Goal: Information Seeking & Learning: Understand process/instructions

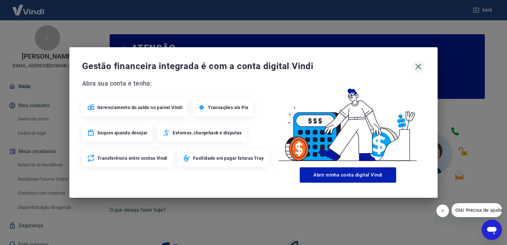
click at [419, 66] on icon "button" at bounding box center [418, 66] width 10 height 10
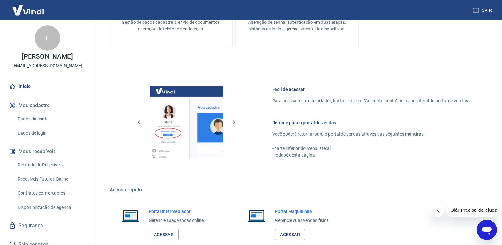
scroll to position [315, 0]
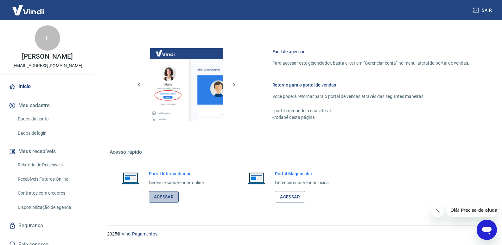
click at [165, 198] on link "Acessar" at bounding box center [164, 197] width 30 height 12
click at [66, 162] on link "Relatório de Recebíveis" at bounding box center [51, 164] width 72 height 13
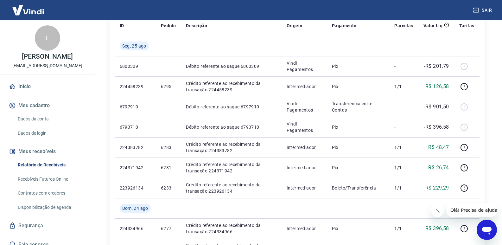
scroll to position [95, 0]
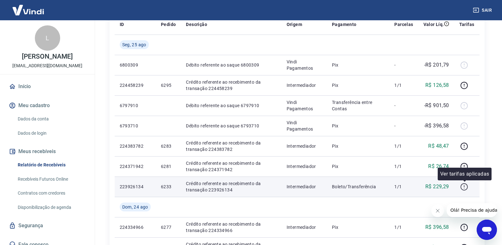
click at [467, 187] on icon "button" at bounding box center [464, 187] width 8 height 8
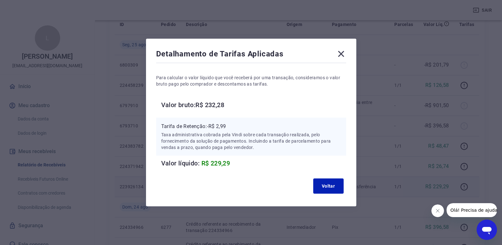
click at [346, 54] on icon at bounding box center [341, 54] width 10 height 10
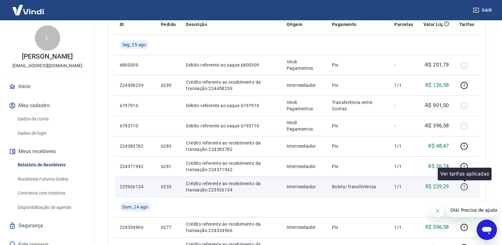
click at [466, 189] on icon "button" at bounding box center [464, 187] width 8 height 8
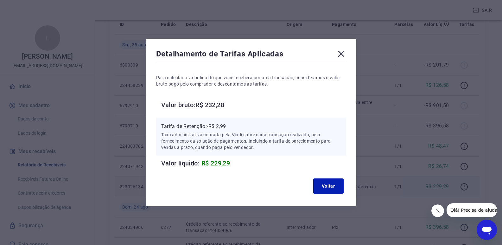
click at [346, 48] on div "Detalhamento de Tarifas Aplicadas Para calcular o valor líquido que você recebe…" at bounding box center [251, 123] width 210 height 168
click at [344, 52] on icon at bounding box center [341, 54] width 10 height 10
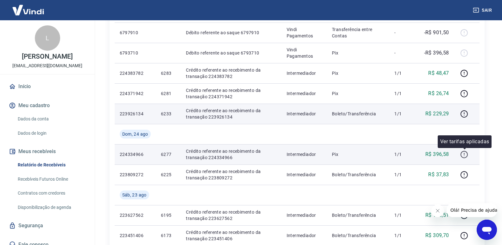
scroll to position [168, 0]
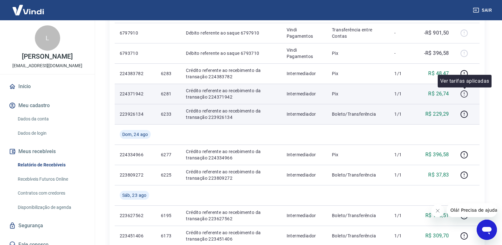
click at [463, 94] on icon "button" at bounding box center [464, 94] width 8 height 8
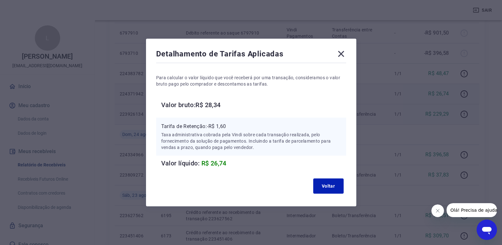
click at [346, 55] on icon at bounding box center [341, 54] width 10 height 10
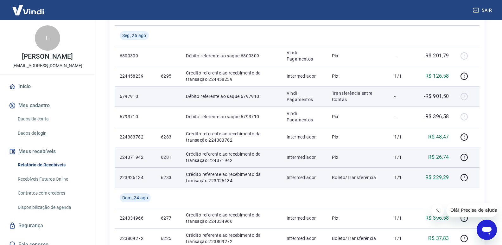
scroll to position [73, 0]
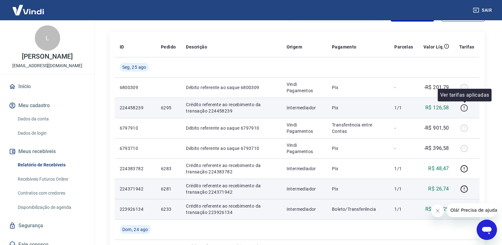
click at [463, 109] on icon "button" at bounding box center [464, 108] width 8 height 8
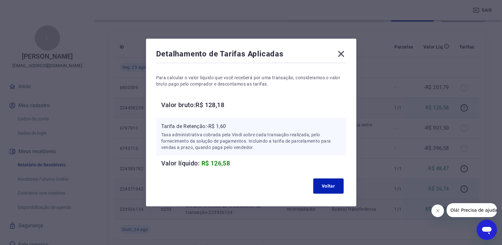
click at [342, 53] on icon at bounding box center [341, 54] width 6 height 6
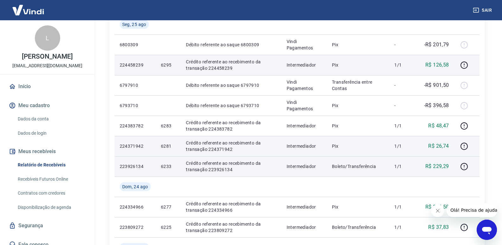
scroll to position [104, 0]
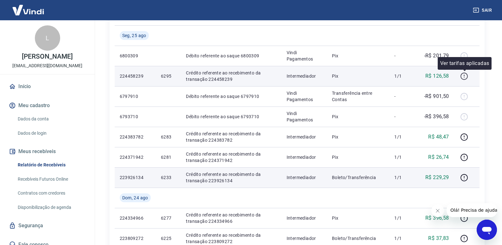
click at [464, 75] on icon "button" at bounding box center [464, 76] width 8 height 8
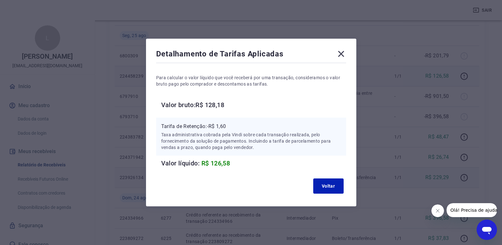
click at [346, 54] on icon at bounding box center [341, 54] width 10 height 10
